Goal: Information Seeking & Learning: Learn about a topic

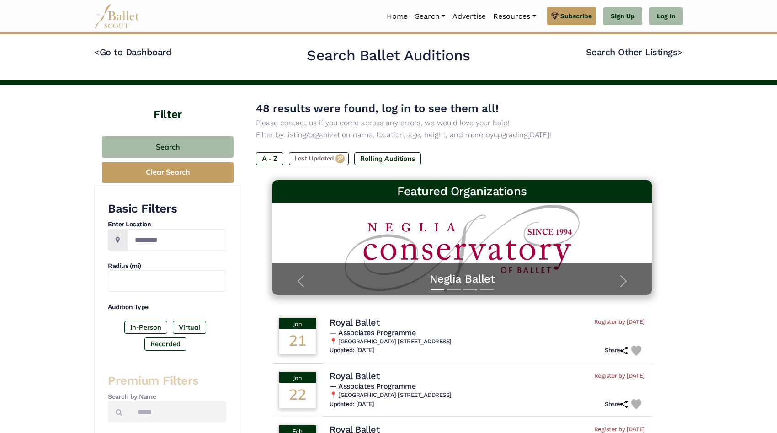
click at [684, 16] on div "Home Search Organizations Programs Auditions Jobs Subscribe" at bounding box center [388, 16] width 603 height 32
click at [662, 16] on link "Log In" at bounding box center [665, 16] width 33 height 18
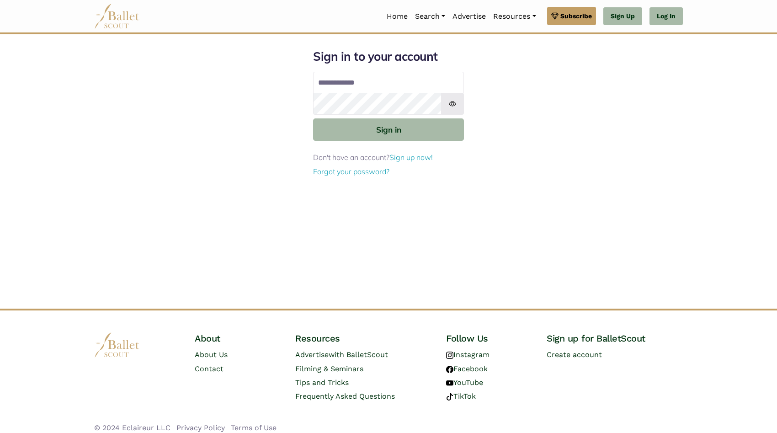
type input "**********"
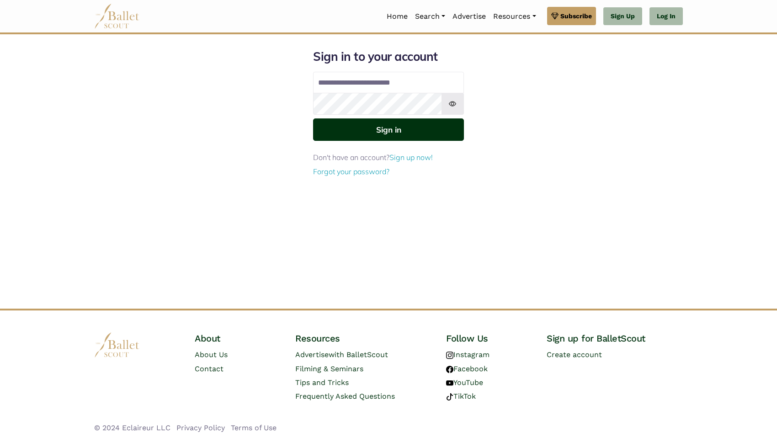
click at [410, 130] on button "Sign in" at bounding box center [388, 129] width 151 height 22
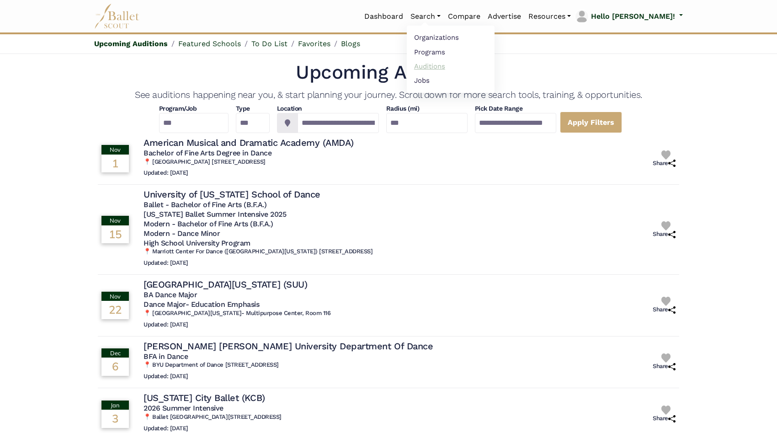
click at [461, 65] on link "Auditions" at bounding box center [451, 66] width 88 height 14
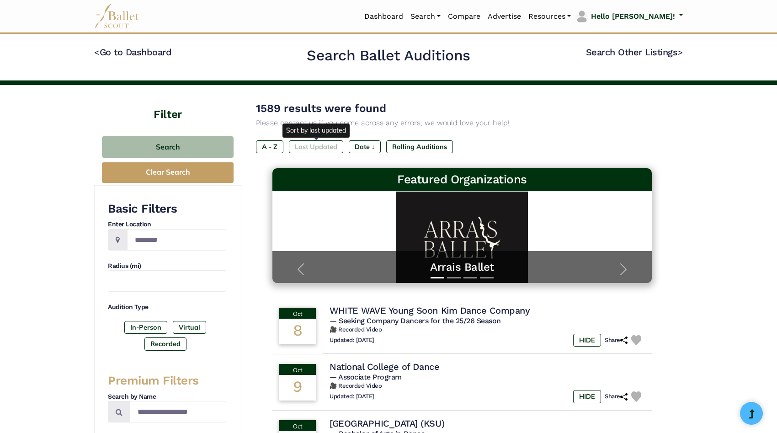
click at [326, 146] on label "Last Updated" at bounding box center [316, 146] width 54 height 13
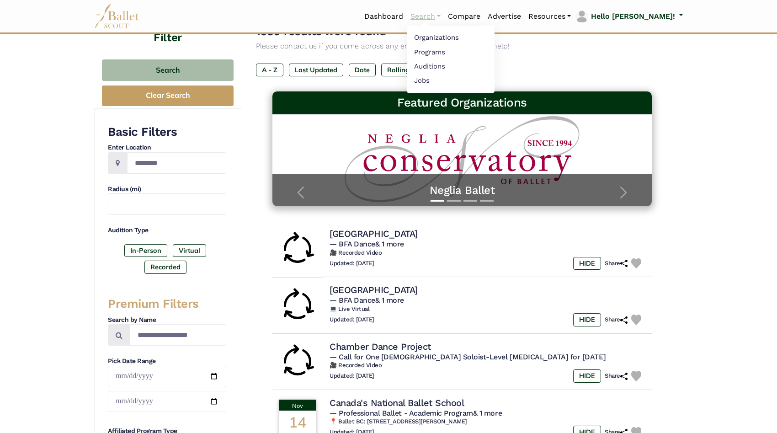
scroll to position [92, 0]
